Goal: Transaction & Acquisition: Purchase product/service

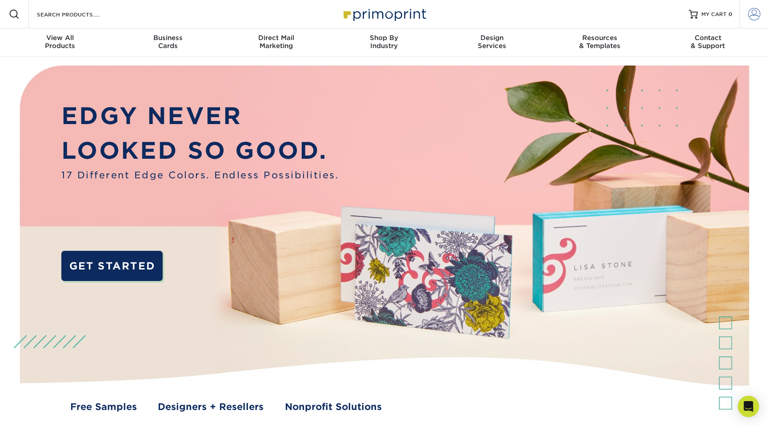
click at [749, 14] on span at bounding box center [754, 14] width 12 height 12
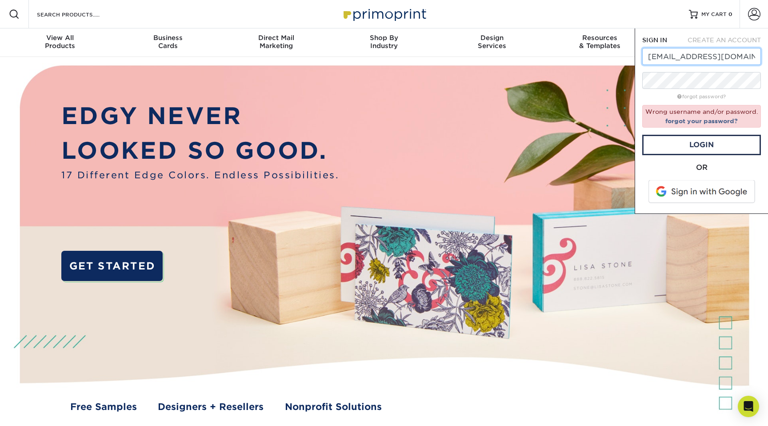
drag, startPoint x: 682, startPoint y: 56, endPoint x: 722, endPoint y: 56, distance: 40.4
click at [722, 56] on input "[EMAIL_ADDRESS][DOMAIN_NAME]" at bounding box center [701, 56] width 119 height 17
type input "[EMAIL_ADDRESS][DOMAIN_NAME]"
click at [705, 140] on link "Login" at bounding box center [701, 145] width 119 height 20
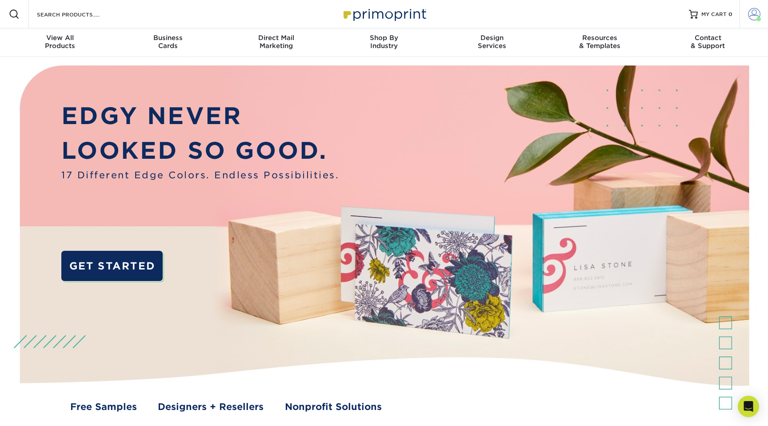
click at [750, 14] on span at bounding box center [754, 14] width 12 height 12
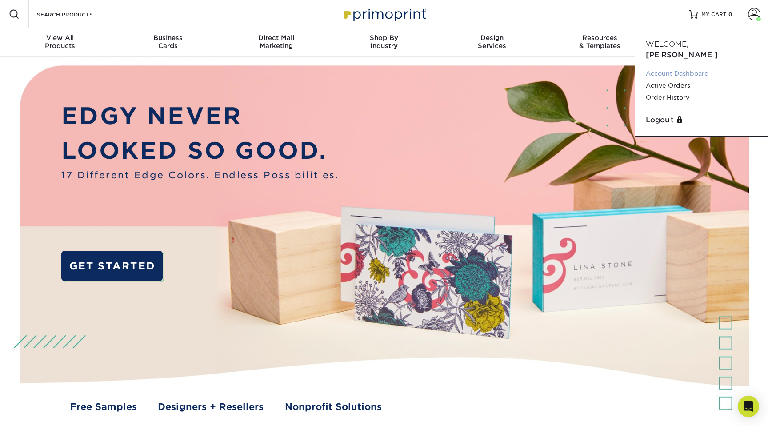
click at [667, 68] on link "Account Dashboard" at bounding box center [700, 74] width 111 height 12
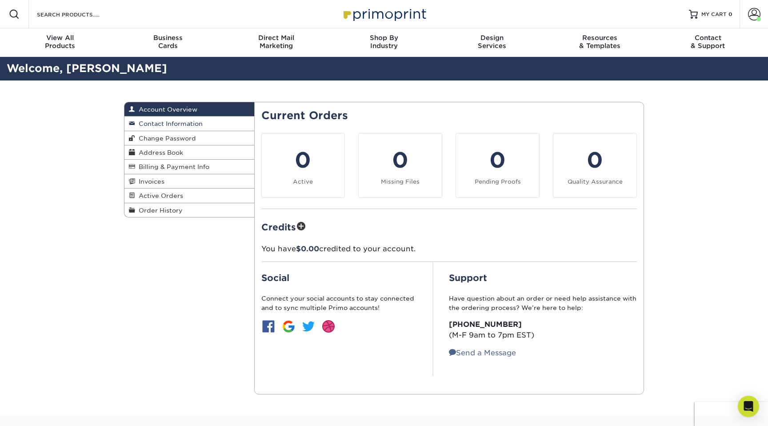
click at [163, 124] on span "Contact Information" at bounding box center [169, 123] width 68 height 7
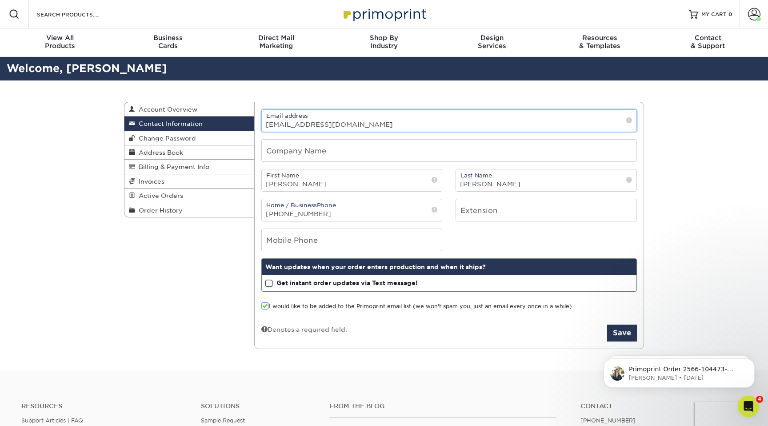
drag, startPoint x: 345, startPoint y: 124, endPoint x: 296, endPoint y: 125, distance: 48.9
click at [295, 125] on input "jkunkel@lindengroveind.com" at bounding box center [449, 121] width 375 height 22
type input "jkunkel@keylinkonline.com"
click at [624, 333] on button "Save" at bounding box center [622, 332] width 30 height 17
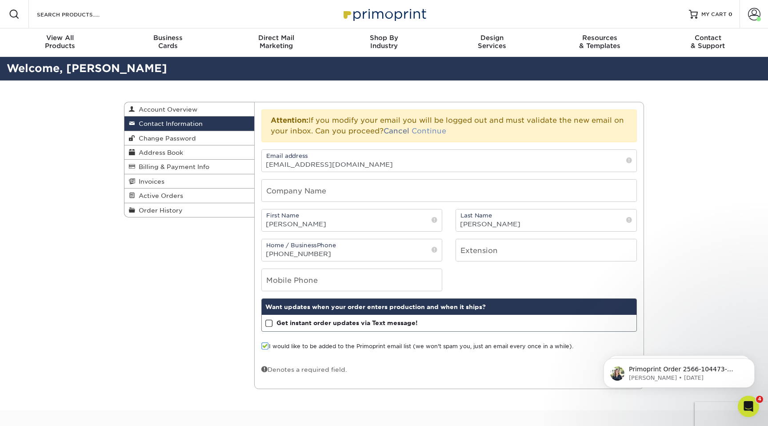
click at [428, 131] on link "Continue" at bounding box center [428, 131] width 35 height 8
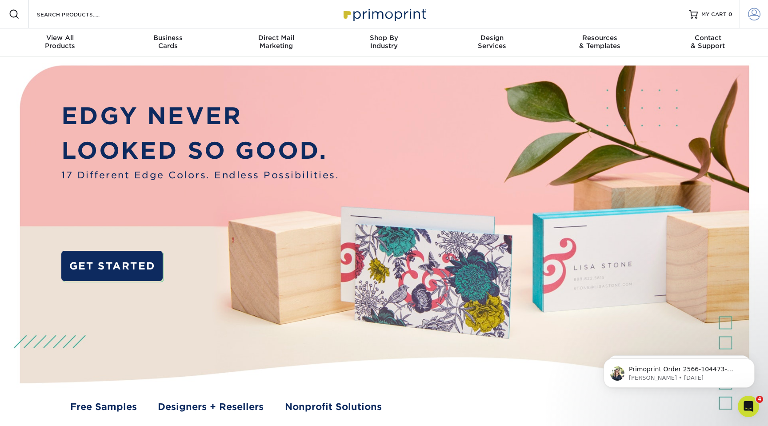
click at [752, 15] on span at bounding box center [754, 14] width 12 height 12
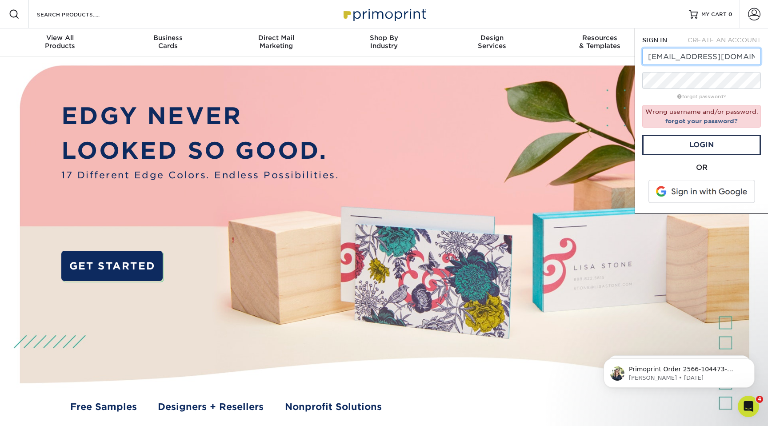
drag, startPoint x: 681, startPoint y: 56, endPoint x: 702, endPoint y: 57, distance: 20.9
click at [701, 56] on input "[EMAIL_ADDRESS][DOMAIN_NAME]" at bounding box center [701, 56] width 119 height 17
type input "[EMAIL_ADDRESS][DOMAIN_NAME]"
click at [715, 144] on link "Login" at bounding box center [701, 145] width 119 height 20
click at [696, 145] on link "Login" at bounding box center [701, 145] width 119 height 20
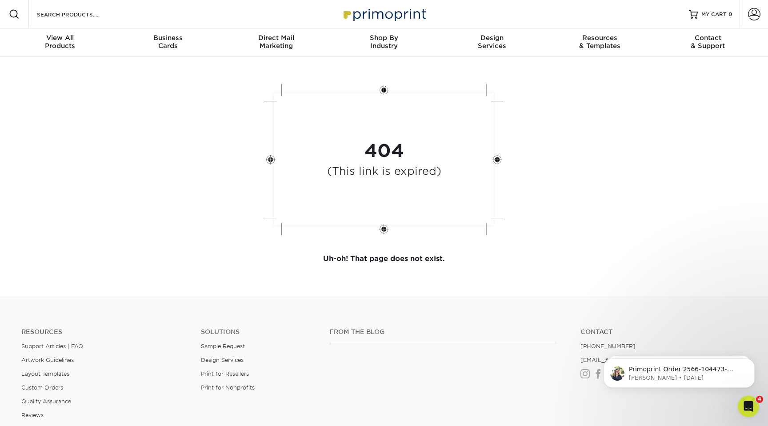
scroll to position [0, 0]
click at [752, 13] on span at bounding box center [754, 14] width 12 height 12
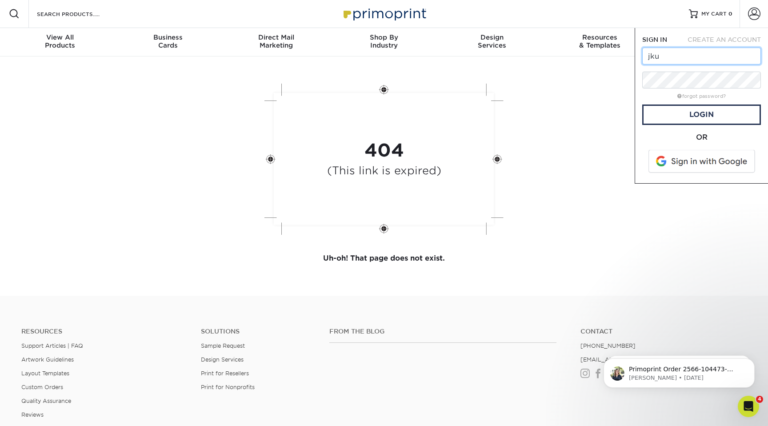
type input "[EMAIL_ADDRESS][DOMAIN_NAME]"
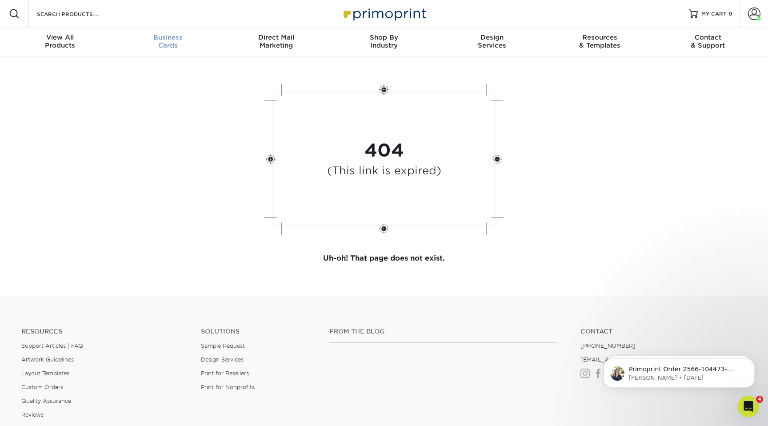
click at [165, 42] on div "Business Cards" at bounding box center [168, 41] width 108 height 16
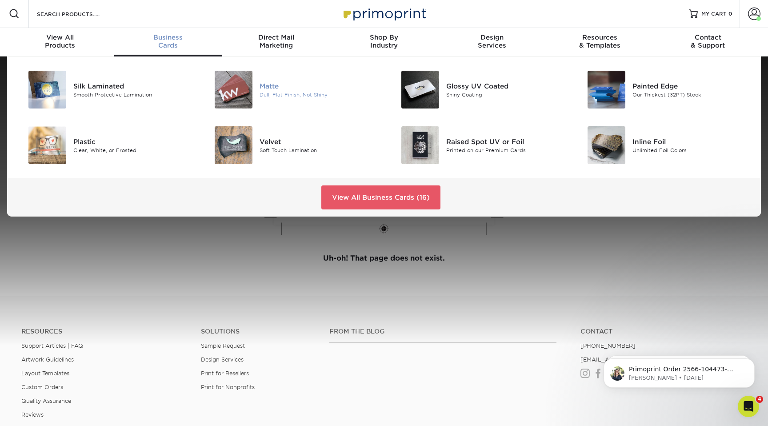
click at [244, 84] on img at bounding box center [234, 90] width 38 height 38
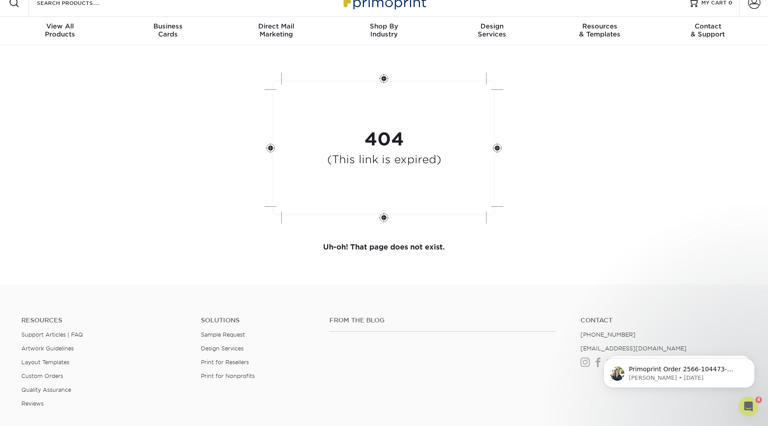
scroll to position [14, 0]
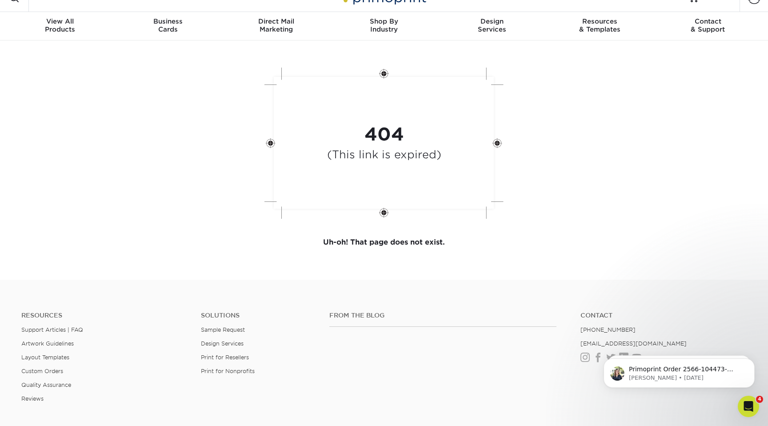
click at [749, 406] on icon "Open Intercom Messenger" at bounding box center [748, 406] width 15 height 15
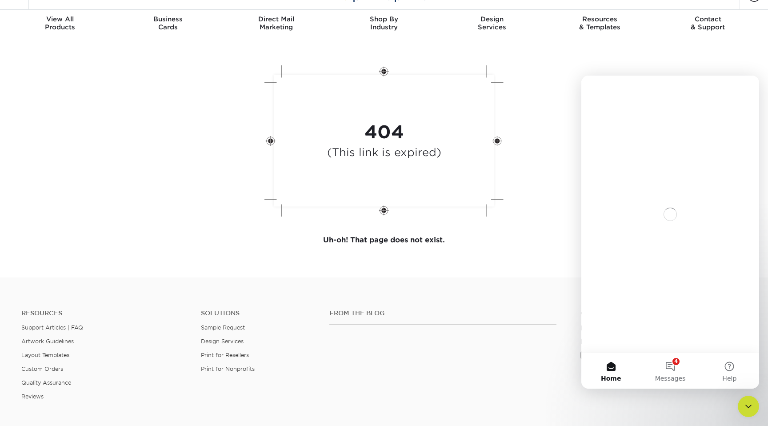
scroll to position [20, 0]
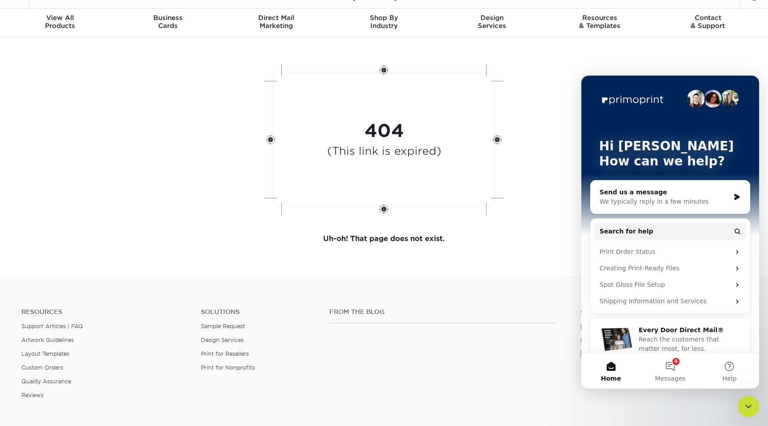
click at [633, 201] on div "We typically reply in a few minutes" at bounding box center [664, 201] width 130 height 9
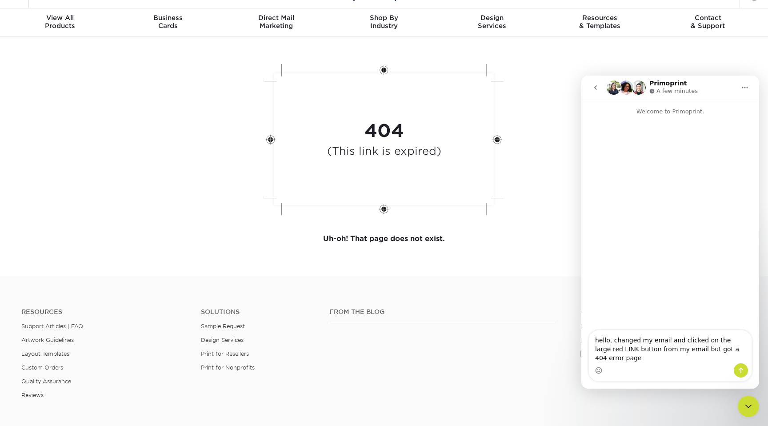
type textarea "hello, changed my email and clicked on the large red LINK button from my email …"
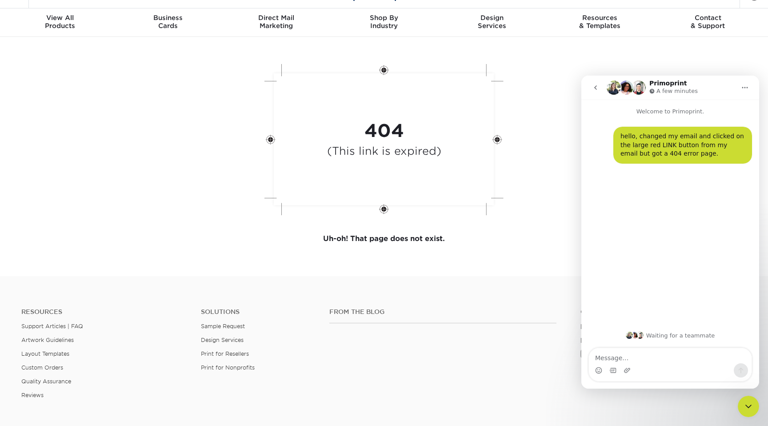
scroll to position [0, 0]
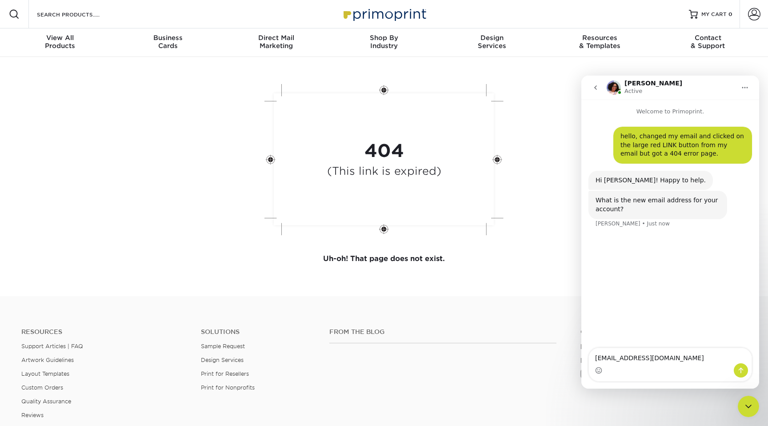
type textarea "jkunkel@keylinkonline.com"
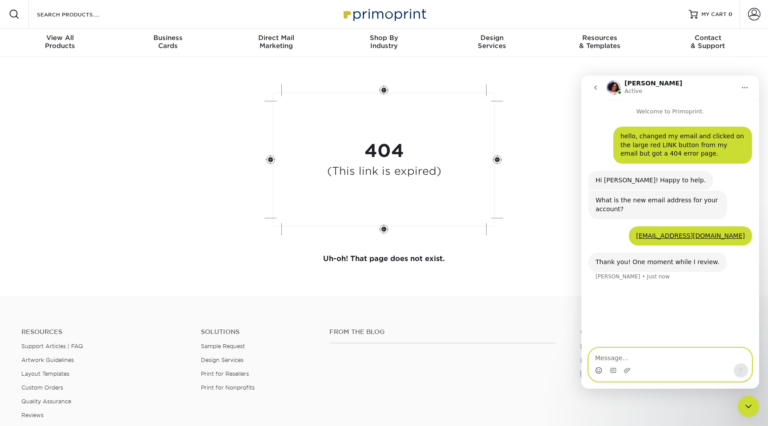
click at [597, 370] on icon "Emoji picker" at bounding box center [598, 369] width 7 height 7
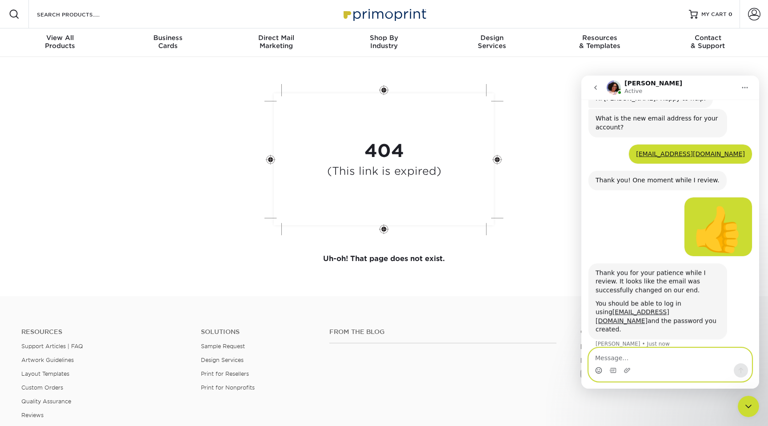
scroll to position [83, 0]
type textarea "U"
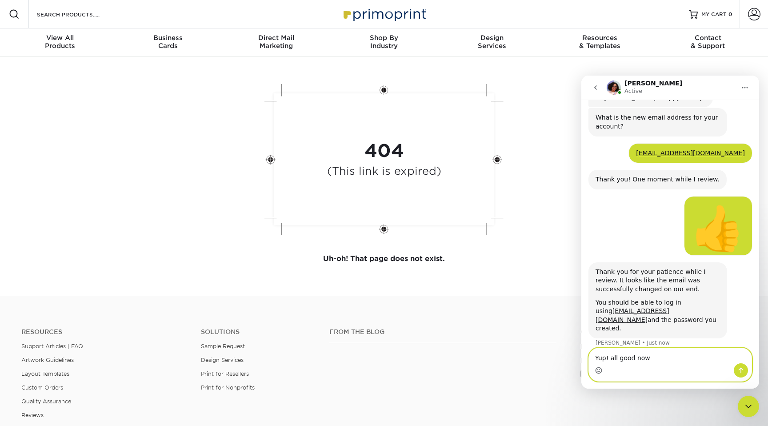
type textarea "Yup! all good now!"
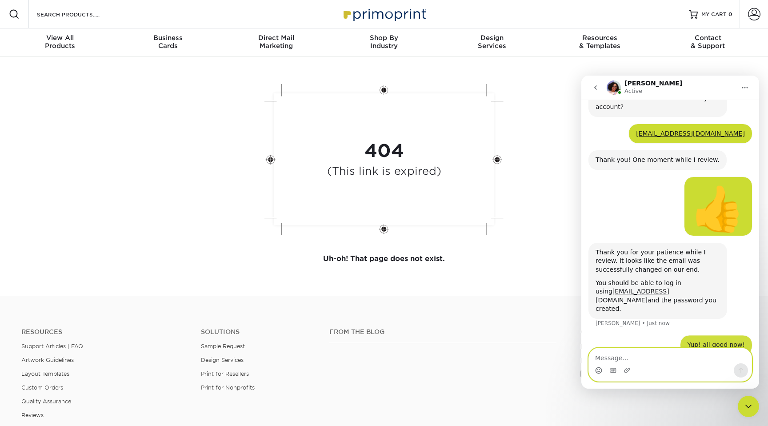
scroll to position [109, 0]
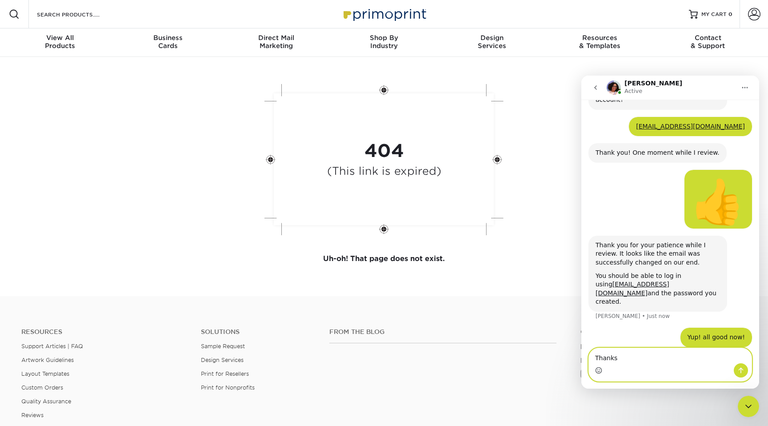
type textarea "Thanks!"
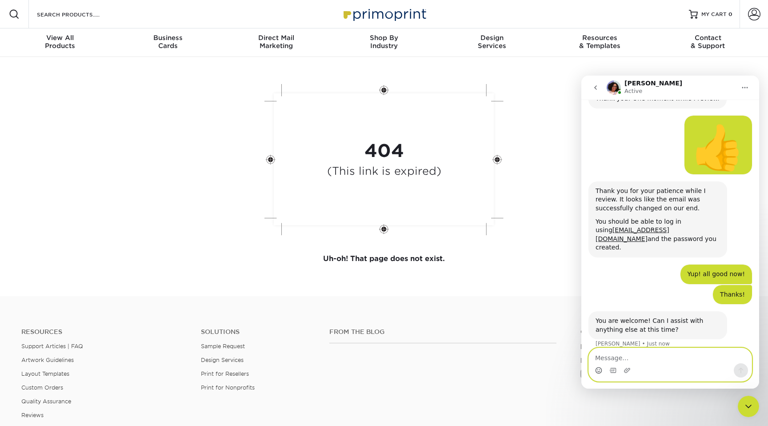
scroll to position [164, 0]
type textarea "nope. i'm all set!"
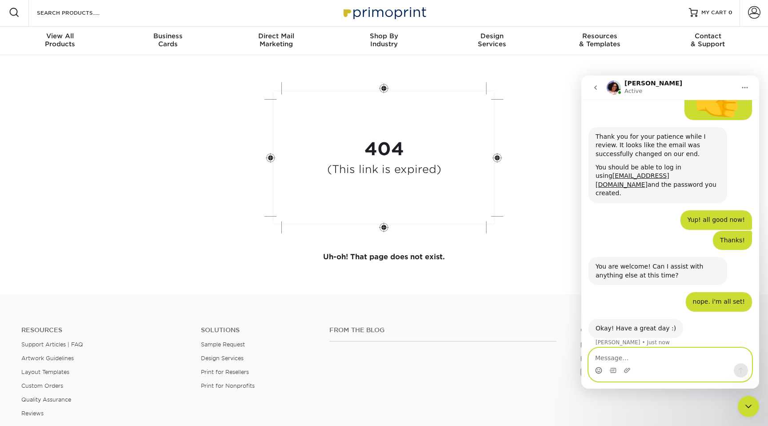
scroll to position [218, 0]
type textarea "you too"
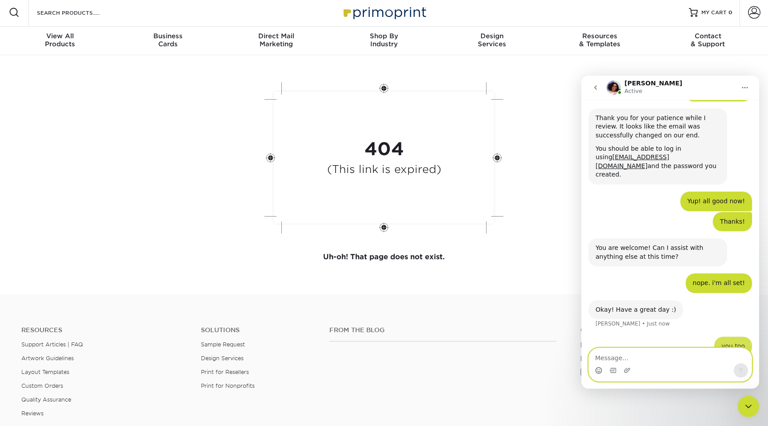
scroll to position [244, 0]
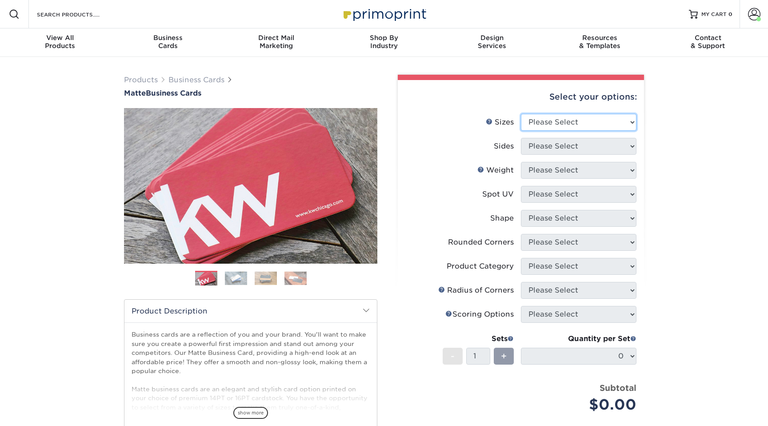
click at [561, 123] on select "Please Select 1.5" x 3.5" - Mini 1.75" x 3.5" - Mini 2" x 2" - Square 2" x 3" -…" at bounding box center [578, 122] width 115 height 17
select select "2.00x3.50"
click at [521, 114] on select "Please Select 1.5" x 3.5" - Mini 1.75" x 3.5" - Mini 2" x 2" - Square 2" x 3" -…" at bounding box center [578, 122] width 115 height 17
click at [567, 147] on select "Please Select Print Both Sides Print Front Only" at bounding box center [578, 146] width 115 height 17
select select "13abbda7-1d64-4f25-8bb2-c179b224825d"
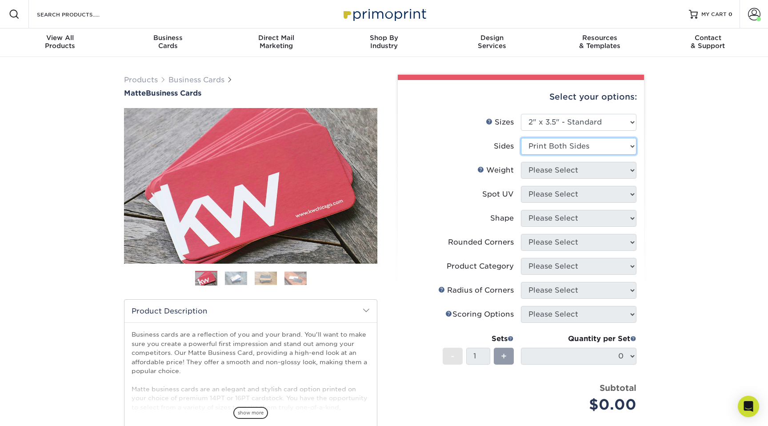
click at [521, 138] on select "Please Select Print Both Sides Print Front Only" at bounding box center [578, 146] width 115 height 17
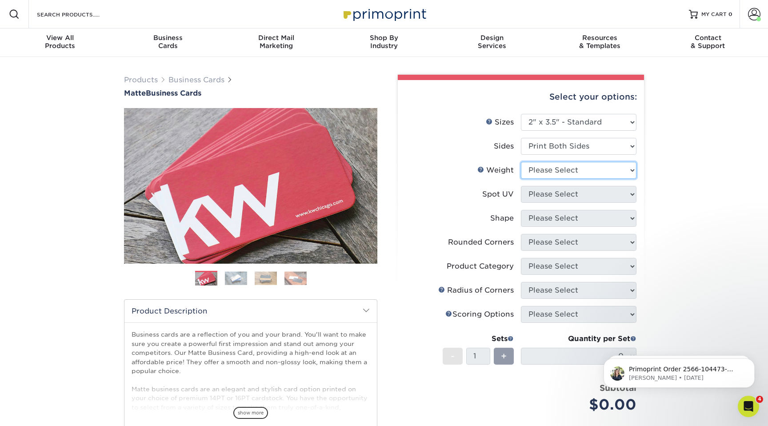
click at [569, 169] on select "Please Select 16PT 14PT" at bounding box center [578, 170] width 115 height 17
select select "14PT"
click at [521, 162] on select "Please Select 16PT 14PT" at bounding box center [578, 170] width 115 height 17
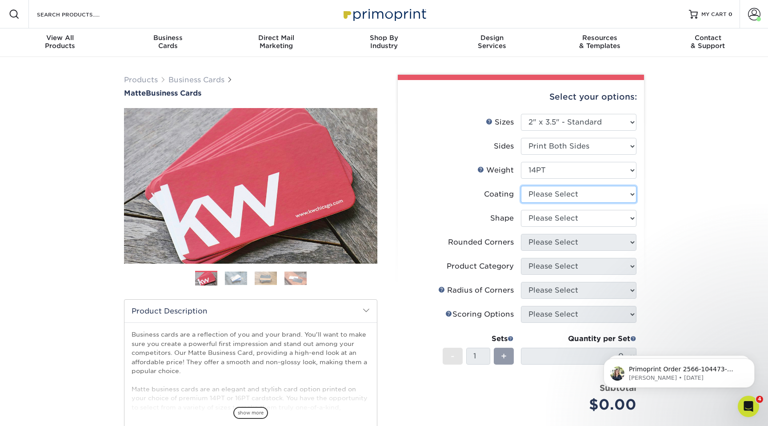
click at [565, 191] on select at bounding box center [578, 194] width 115 height 17
select select "121bb7b5-3b4d-429f-bd8d-bbf80e953313"
click at [521, 186] on select at bounding box center [578, 194] width 115 height 17
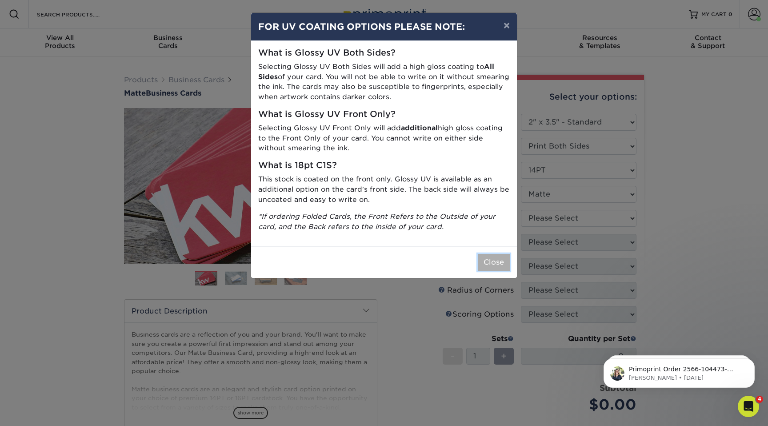
click at [485, 262] on button "Close" at bounding box center [493, 262] width 32 height 17
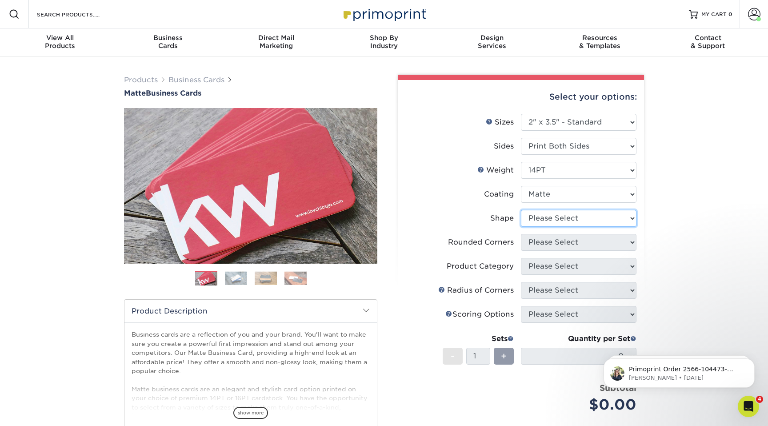
click at [567, 218] on select "Please Select Standard" at bounding box center [578, 218] width 115 height 17
select select "standard"
click at [521, 210] on select "Please Select Standard" at bounding box center [578, 218] width 115 height 17
click at [566, 240] on select "Please Select Yes - Round 2 Corners Yes - Round 4 Corners No" at bounding box center [578, 242] width 115 height 17
select select "0"
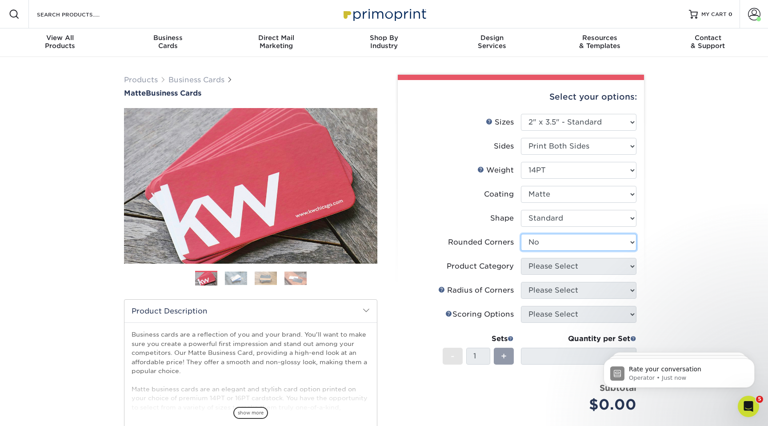
click at [521, 234] on select "Please Select Yes - Round 2 Corners Yes - Round 4 Corners No" at bounding box center [578, 242] width 115 height 17
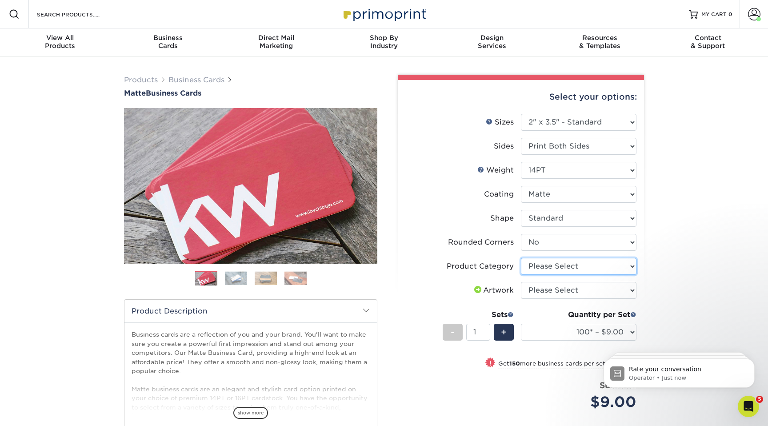
click at [555, 268] on select "Please Select Business Cards" at bounding box center [578, 266] width 115 height 17
select select "3b5148f1-0588-4f88-a218-97bcfdce65c1"
click at [521, 258] on select "Please Select Business Cards" at bounding box center [578, 266] width 115 height 17
click at [558, 289] on select "Please Select I will upload files I need a design - $100" at bounding box center [578, 290] width 115 height 17
select select "upload"
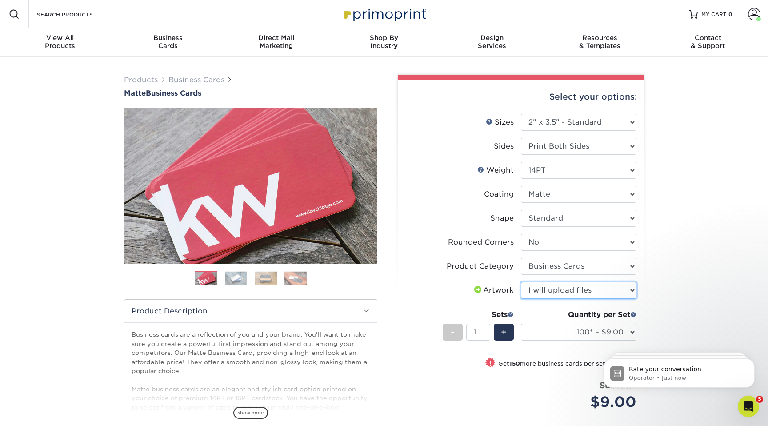
click at [521, 282] on select "Please Select I will upload files I need a design - $100" at bounding box center [578, 290] width 115 height 17
click at [569, 334] on select "100* – $9.00 250* – $17.00 500 – $33.00 1000 – $42.00 2500 – $75.00 5000 – $143…" at bounding box center [578, 331] width 115 height 17
select select "500 – $33.00"
click at [521, 323] on select "100* – $9.00 250* – $17.00 500 – $33.00 1000 – $42.00 2500 – $75.00 5000 – $143…" at bounding box center [578, 331] width 115 height 17
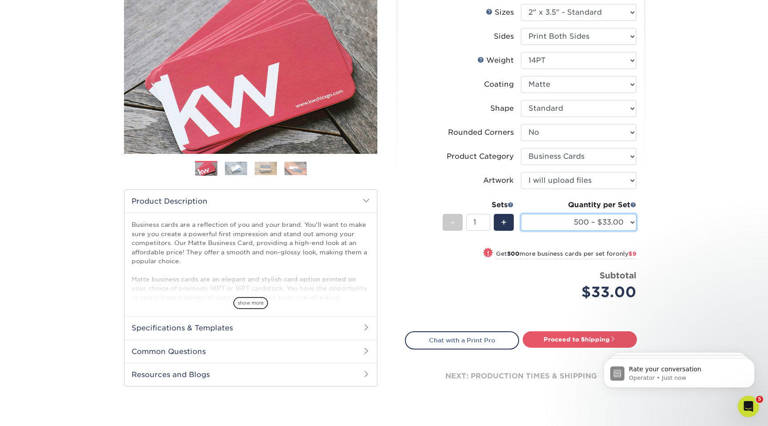
scroll to position [116, 0]
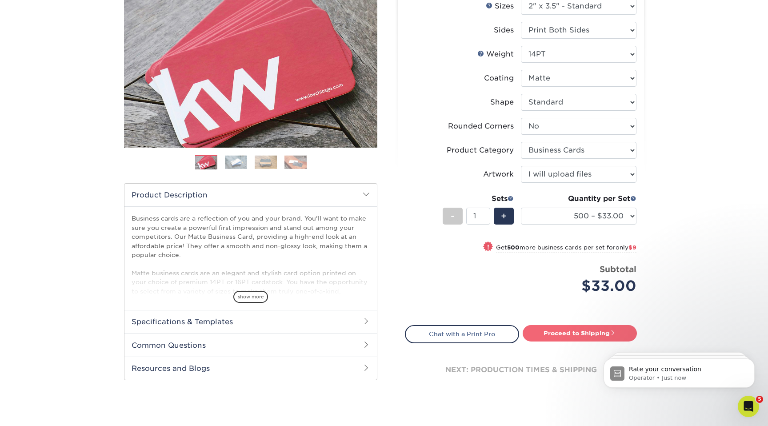
click at [581, 330] on link "Proceed to Shipping" at bounding box center [579, 333] width 114 height 16
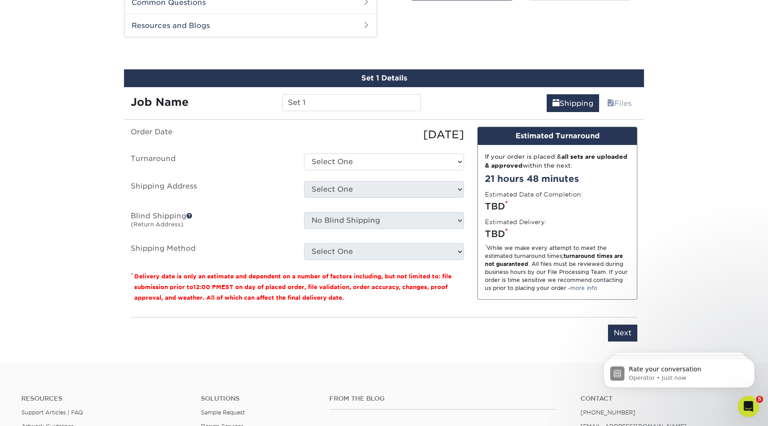
scroll to position [465, 0]
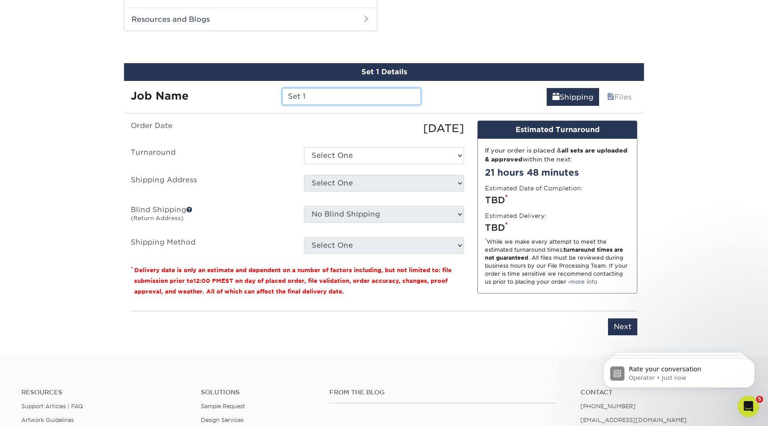
drag, startPoint x: 312, startPoint y: 95, endPoint x: 275, endPoint y: 92, distance: 37.0
click at [275, 92] on div "Job Name Set 1" at bounding box center [275, 96] width 303 height 17
type input "[PERSON_NAME] Biz Cards"
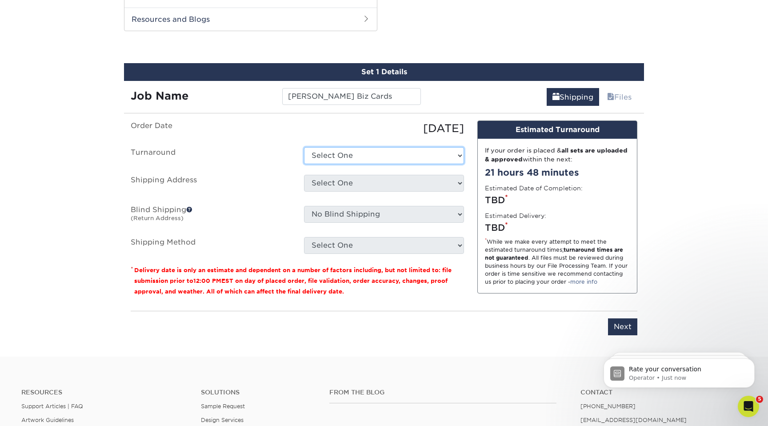
click at [358, 152] on select "Select One 2-4 Business Days 2 Day Next Business Day" at bounding box center [384, 155] width 160 height 17
select select "4593e6bc-33d2-4cf1-a66b-d77e9d82a3cc"
click at [304, 147] on select "Select One 2-4 Business Days 2 Day Next Business Day" at bounding box center [384, 155] width 160 height 17
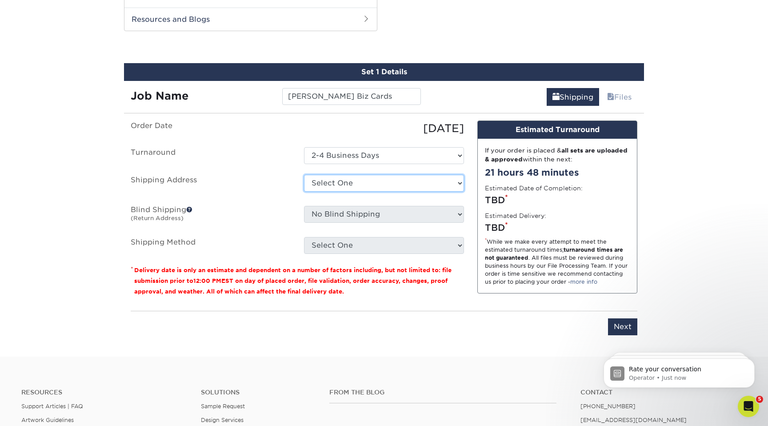
click at [353, 180] on select "Select One 110 Peters Road Andrew Smucker Home Artifex Austin Ritsema Chase Hom…" at bounding box center [384, 183] width 160 height 17
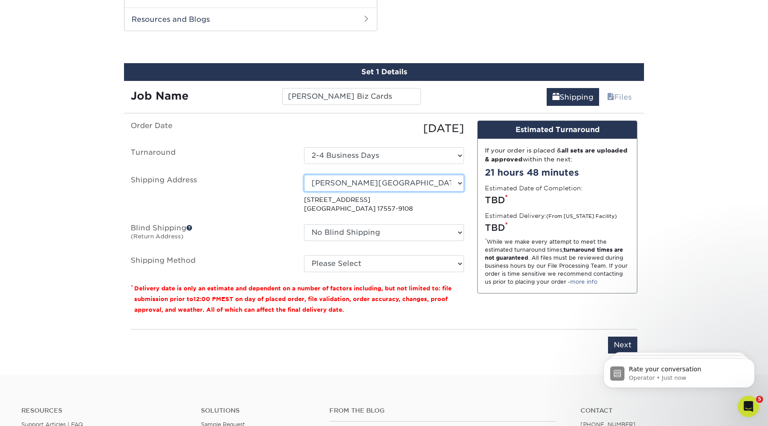
click at [371, 184] on select "Select One 110 Peters Road Andrew Smucker Home Artifex Austin Ritsema Chase Hom…" at bounding box center [384, 183] width 160 height 17
select select "newaddress"
click at [304, 175] on select "Select One 110 Peters Road Andrew Smucker Home Artifex Austin Ritsema Chase Hom…" at bounding box center [384, 183] width 160 height 17
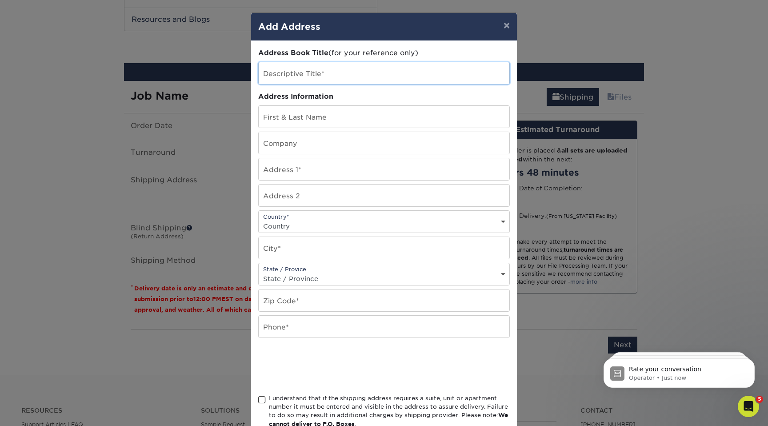
click at [298, 72] on input "text" at bounding box center [384, 73] width 251 height 22
type input "154 Orlan"
click at [309, 115] on input "text" at bounding box center [384, 117] width 251 height 22
type input "[PERSON_NAME]"
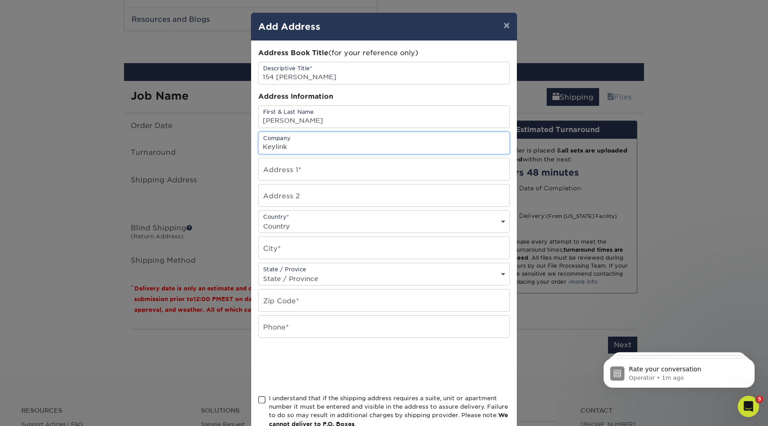
type input "Keylink"
type input "154 Orlan Road"
select select "US"
type input "new holland"
select select "PA"
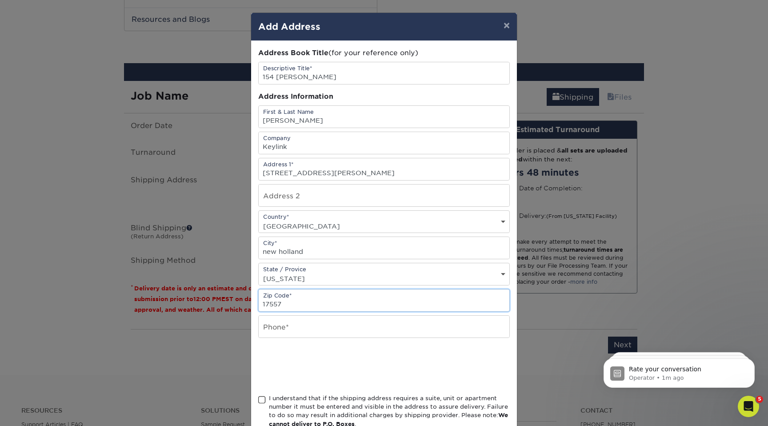
type input "17557"
click at [277, 328] on input "text" at bounding box center [384, 326] width 251 height 22
type input "7173557100"
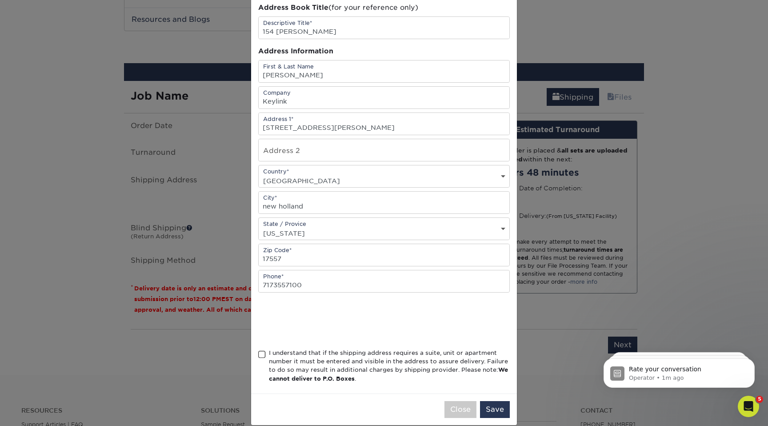
scroll to position [57, 0]
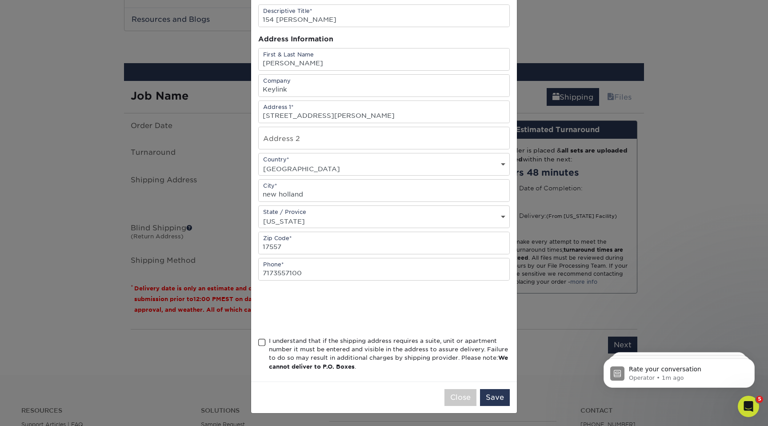
click at [259, 343] on span at bounding box center [262, 342] width 8 height 8
click at [0, 0] on input "I understand that if the shipping address requires a suite, unit or apartment n…" at bounding box center [0, 0] width 0 height 0
click at [499, 398] on button "Save" at bounding box center [495, 397] width 30 height 17
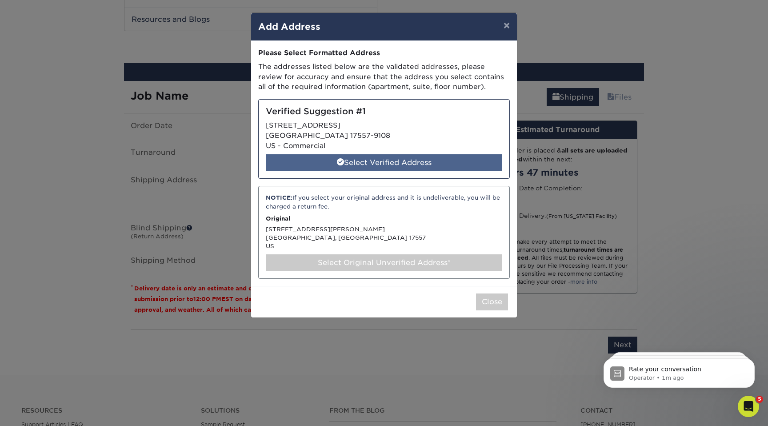
click at [411, 162] on div "Select Verified Address" at bounding box center [384, 162] width 236 height 17
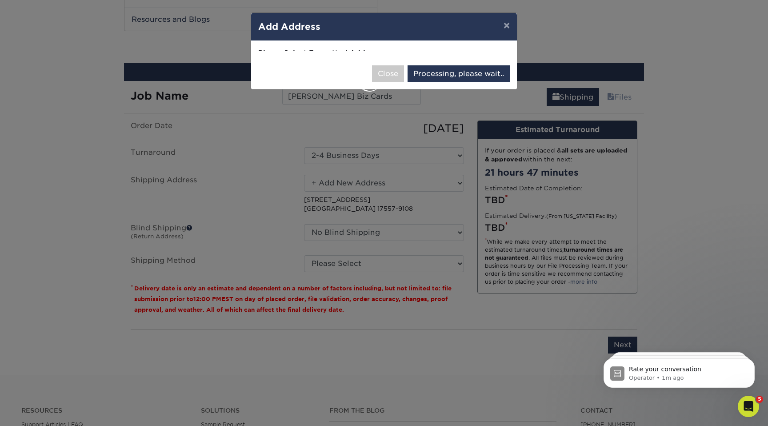
select select "284949"
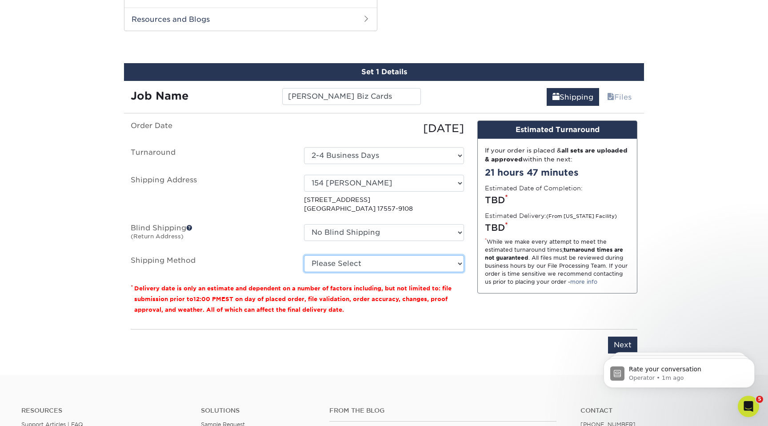
click at [415, 259] on select "Please Select Ground Shipping (+$8.96) 3 Day Shipping Service (+$15.36) 2 Day A…" at bounding box center [384, 263] width 160 height 17
select select "03"
click at [304, 255] on select "Please Select Ground Shipping (+$8.96) 3 Day Shipping Service (+$15.36) 2 Day A…" at bounding box center [384, 263] width 160 height 17
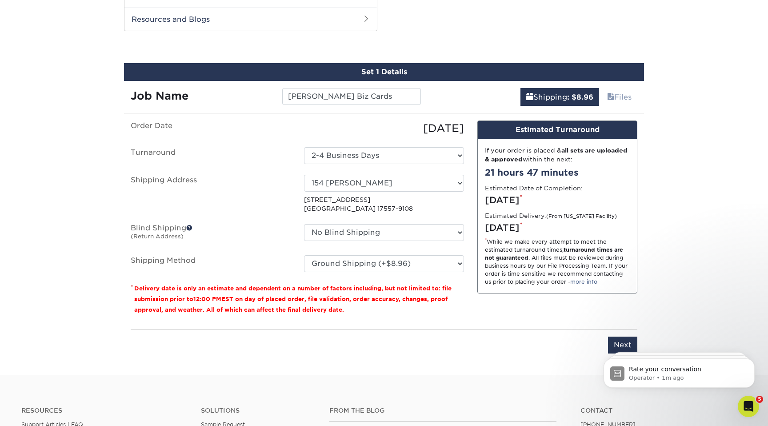
click html "Rate your conversation Operator • 1m ago Primoprint Order 2566-104473-62684 Our…"
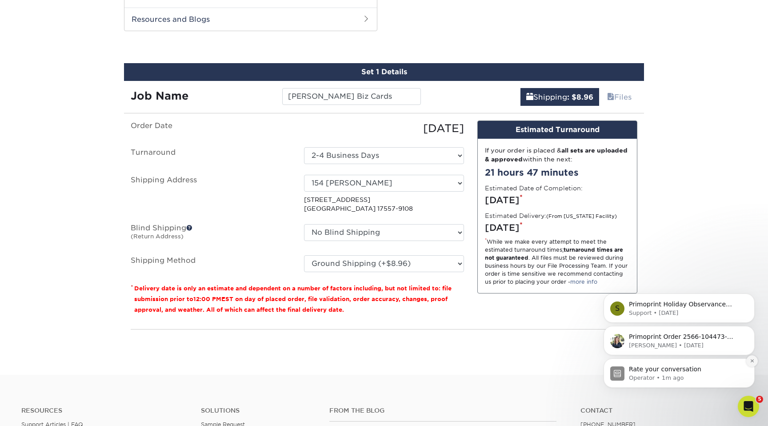
click at [751, 361] on icon "Dismiss notification" at bounding box center [751, 360] width 5 height 5
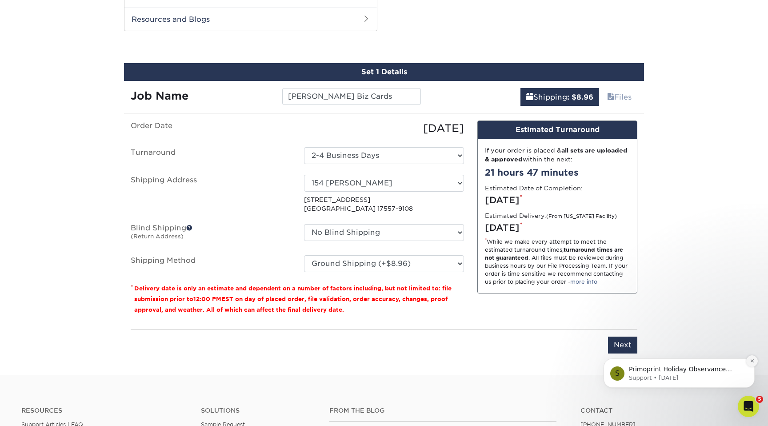
click at [751, 359] on icon "Dismiss notification" at bounding box center [751, 360] width 5 height 5
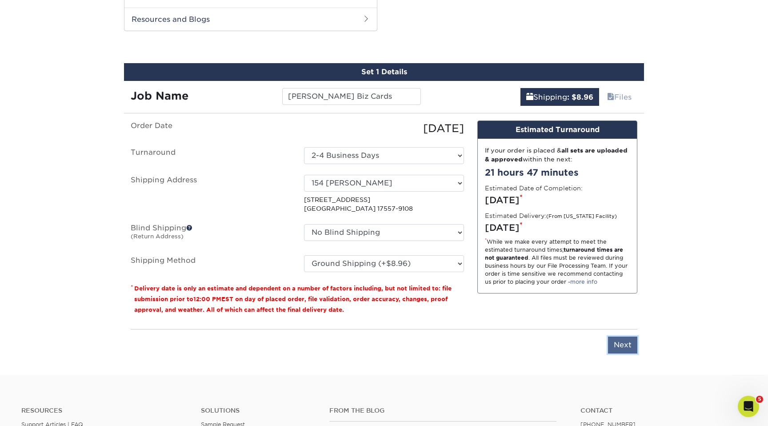
click at [618, 346] on input "Next" at bounding box center [622, 344] width 29 height 17
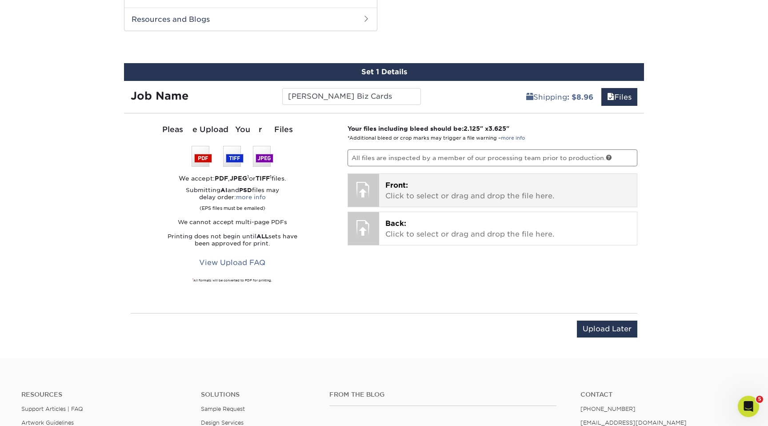
click at [404, 192] on p "Front: Click to select or drag and drop the file here." at bounding box center [508, 190] width 246 height 21
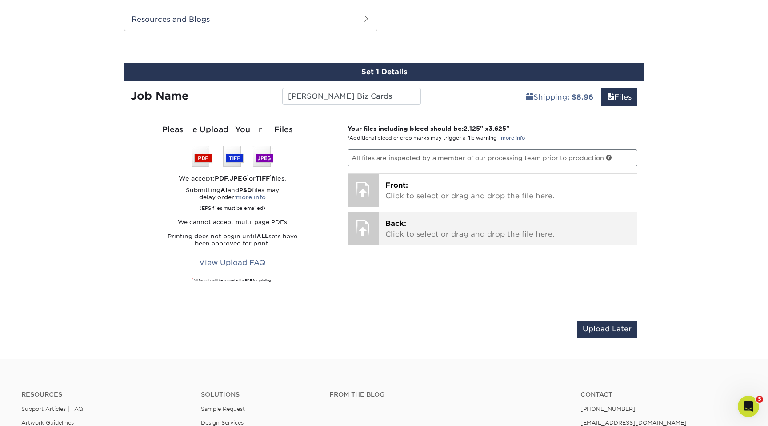
click at [438, 227] on p "Back: Click to select or drag and drop the file here." at bounding box center [508, 228] width 246 height 21
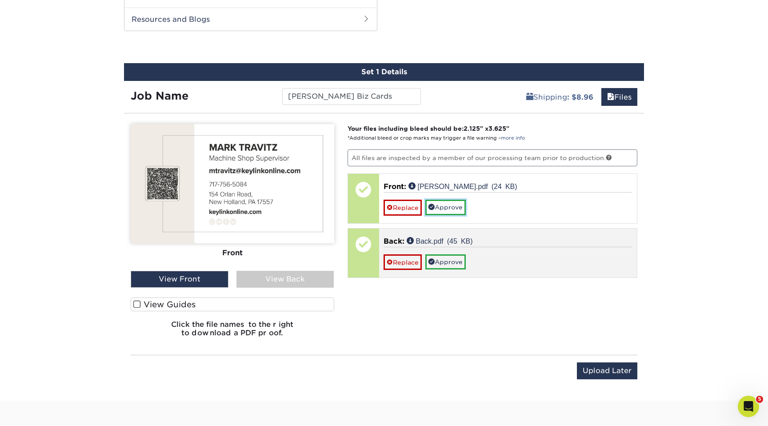
click at [457, 209] on link "Approve" at bounding box center [445, 206] width 40 height 15
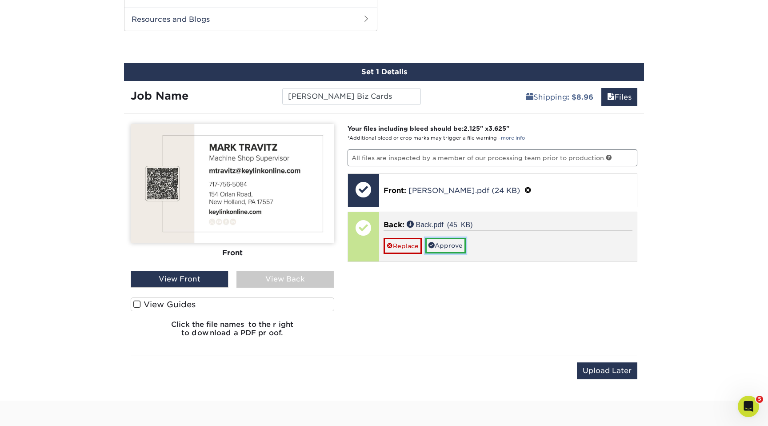
click at [456, 243] on link "Approve" at bounding box center [445, 245] width 40 height 15
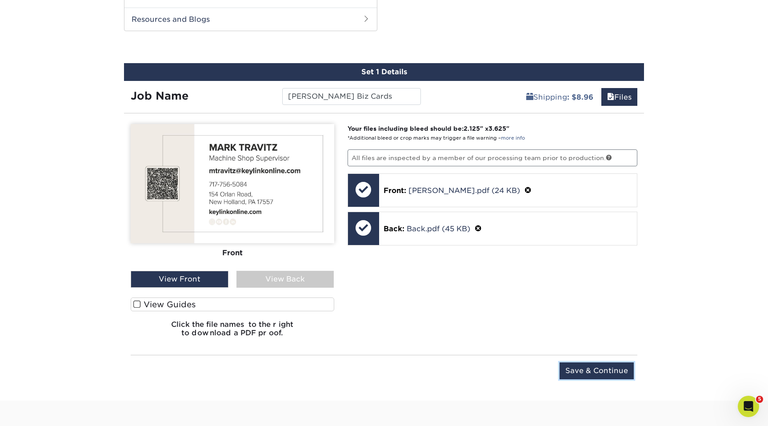
click at [601, 371] on input "Save & Continue" at bounding box center [596, 370] width 74 height 17
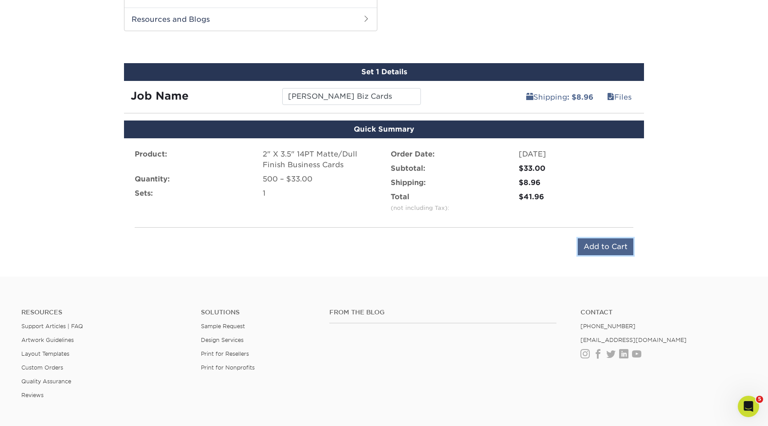
click at [589, 249] on input "Add to Cart" at bounding box center [605, 246] width 56 height 17
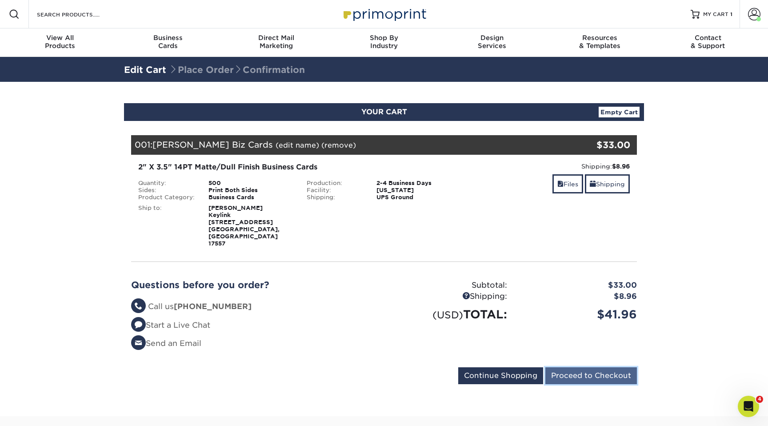
click at [599, 367] on input "Proceed to Checkout" at bounding box center [591, 375] width 92 height 17
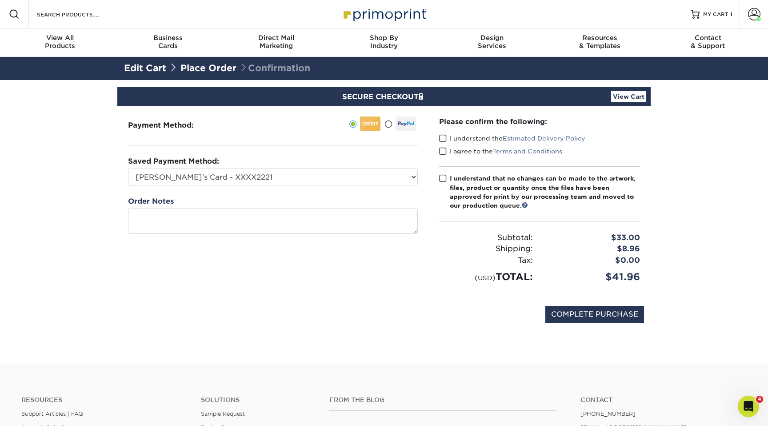
click at [442, 137] on span at bounding box center [443, 138] width 8 height 8
click at [0, 0] on input "I understand the Estimated Delivery Policy" at bounding box center [0, 0] width 0 height 0
click at [442, 149] on span at bounding box center [443, 151] width 8 height 8
click at [0, 0] on input "I agree to the Terms and Conditions" at bounding box center [0, 0] width 0 height 0
click at [443, 175] on span at bounding box center [443, 178] width 8 height 8
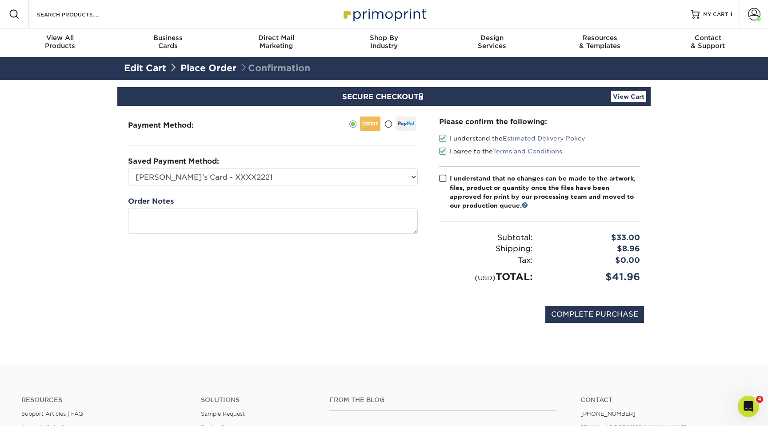
click at [0, 0] on input "I understand that no changes can be made to the artwork, files, product or quan…" at bounding box center [0, 0] width 0 height 0
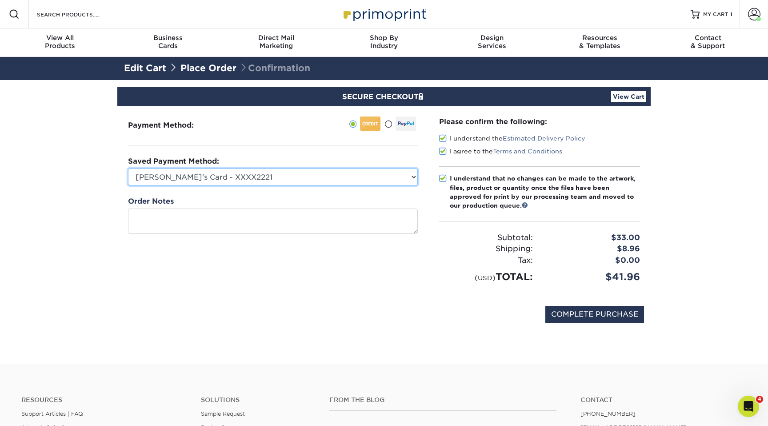
click at [265, 178] on select "[PERSON_NAME]'s Card - XXXX2221 Visa - XXXX2357 Visa - XXXX2357 Visa - XXXX7083…" at bounding box center [273, 176] width 290 height 17
select select "73635"
click at [128, 168] on select "[PERSON_NAME]'s Card - XXXX2221 Visa - XXXX2357 Visa - XXXX2357 Visa - XXXX7083…" at bounding box center [273, 176] width 290 height 17
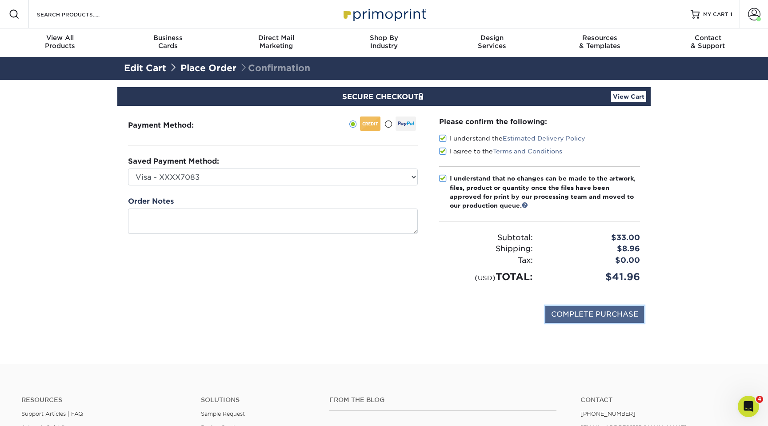
click at [576, 314] on input "COMPLETE PURCHASE" at bounding box center [594, 314] width 99 height 17
type input "PROCESSING, PLEASE WAIT..."
